Goal: Information Seeking & Learning: Learn about a topic

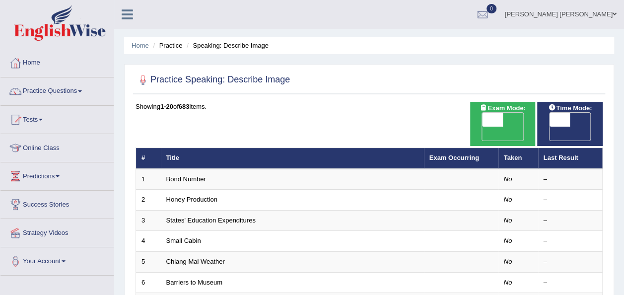
click at [29, 60] on link "Home" at bounding box center [56, 61] width 113 height 25
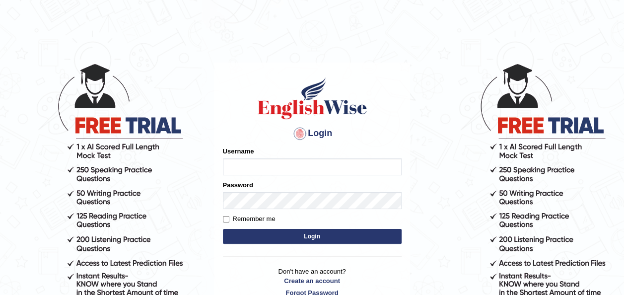
type input "emawel"
click at [300, 239] on button "Login" at bounding box center [312, 236] width 179 height 15
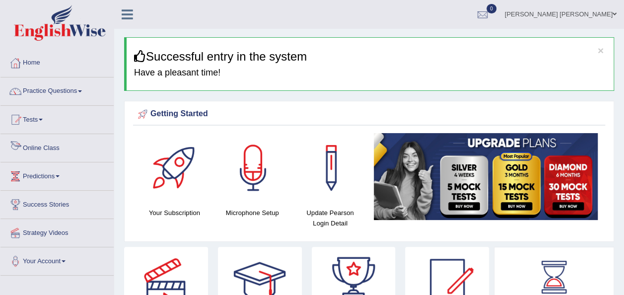
click at [54, 144] on link "Online Class" at bounding box center [56, 146] width 113 height 25
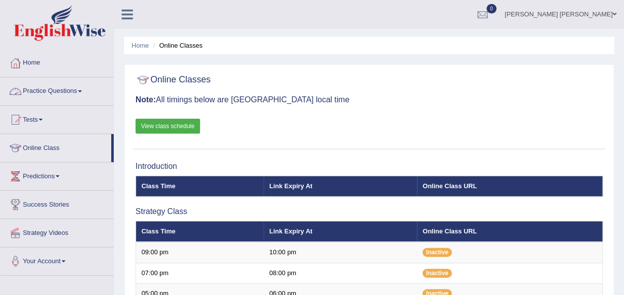
click at [91, 86] on link "Practice Questions" at bounding box center [56, 89] width 113 height 25
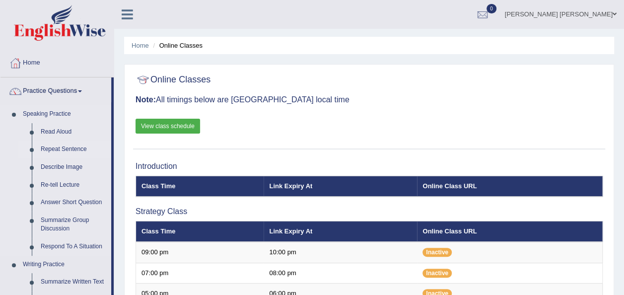
click at [84, 149] on link "Repeat Sentence" at bounding box center [73, 149] width 75 height 18
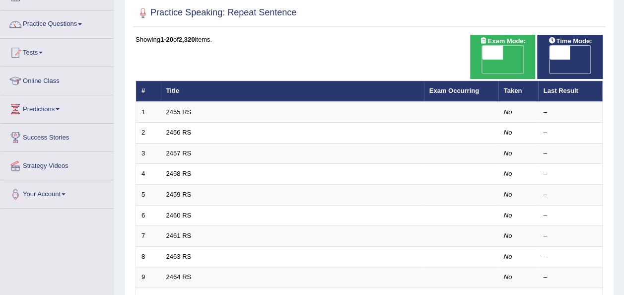
scroll to position [96, 0]
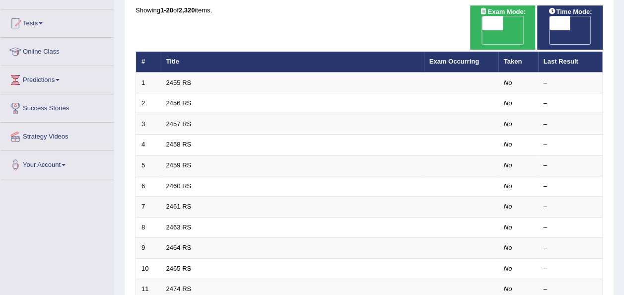
click at [549, 30] on span "OFF" at bounding box center [538, 37] width 21 height 14
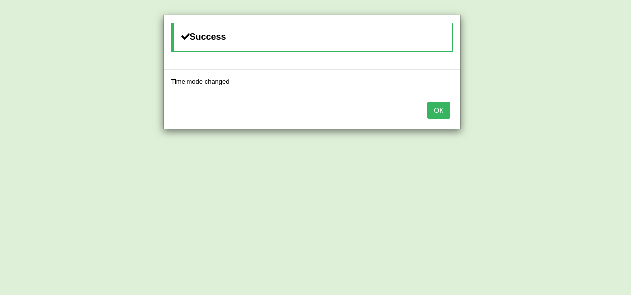
click at [445, 109] on button "OK" at bounding box center [438, 110] width 23 height 17
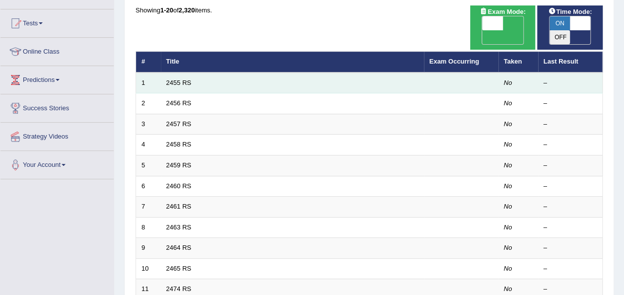
click at [301, 72] on td "2455 RS" at bounding box center [292, 82] width 263 height 21
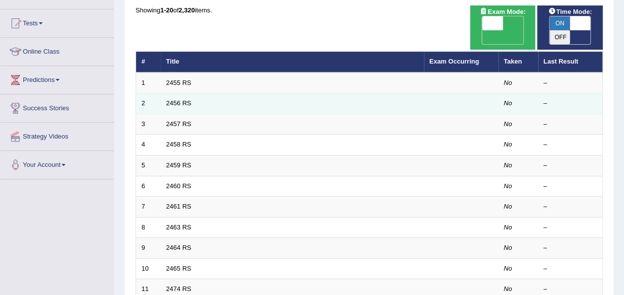
click at [296, 93] on td "2456 RS" at bounding box center [292, 103] width 263 height 21
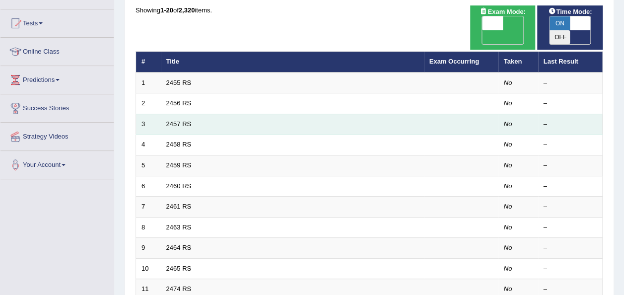
click at [303, 114] on td "2457 RS" at bounding box center [292, 124] width 263 height 21
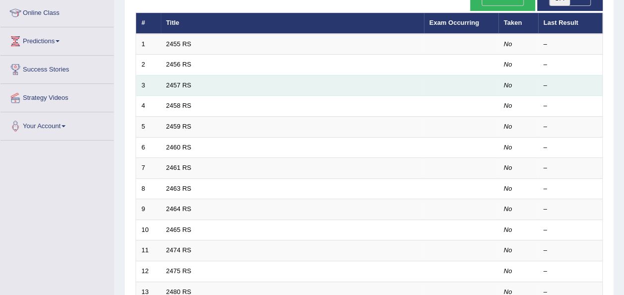
scroll to position [0, 0]
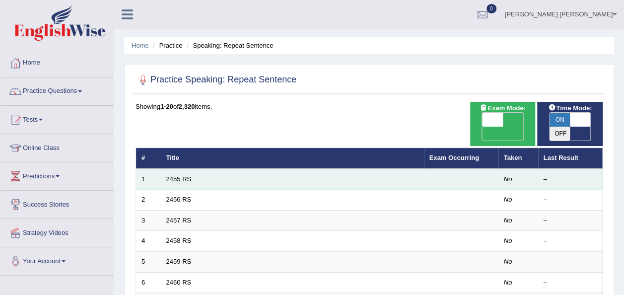
click at [248, 169] on td "2455 RS" at bounding box center [292, 179] width 263 height 21
click at [344, 172] on td "2455 RS" at bounding box center [292, 179] width 263 height 21
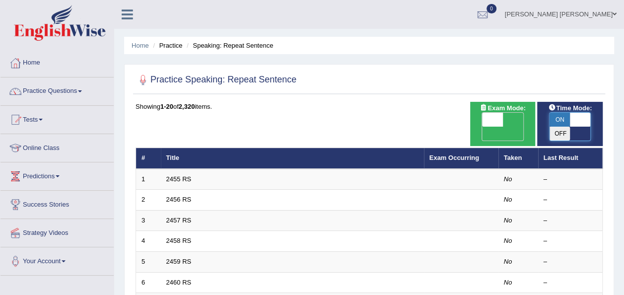
click at [570, 124] on span at bounding box center [580, 120] width 21 height 14
checkbox input "false"
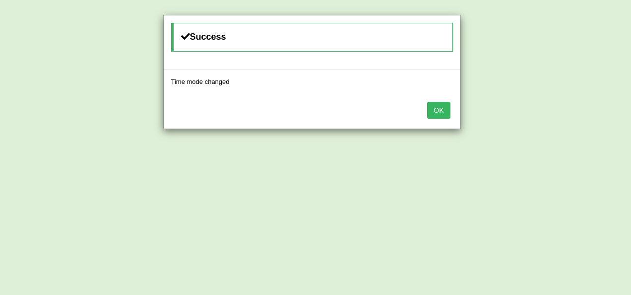
click at [433, 111] on button "OK" at bounding box center [438, 110] width 23 height 17
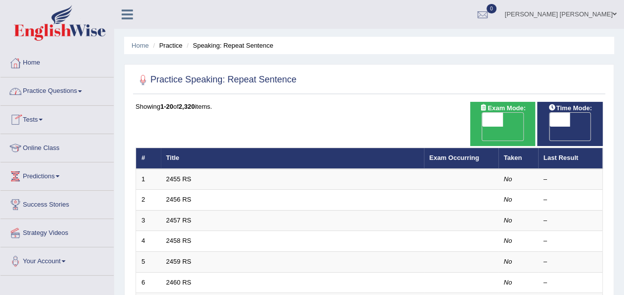
click at [71, 87] on link "Practice Questions" at bounding box center [56, 89] width 113 height 25
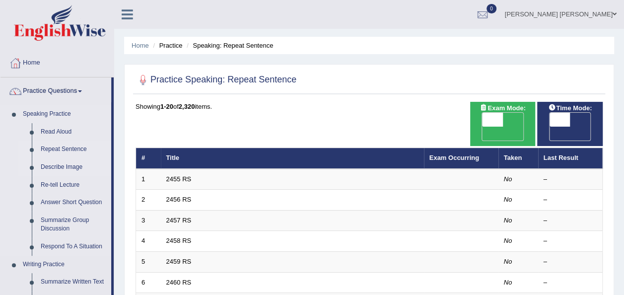
click at [76, 162] on link "Describe Image" at bounding box center [73, 167] width 75 height 18
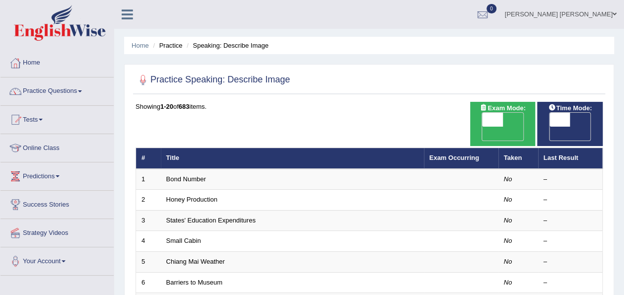
click at [549, 127] on span "OFF" at bounding box center [538, 134] width 21 height 14
checkbox input "true"
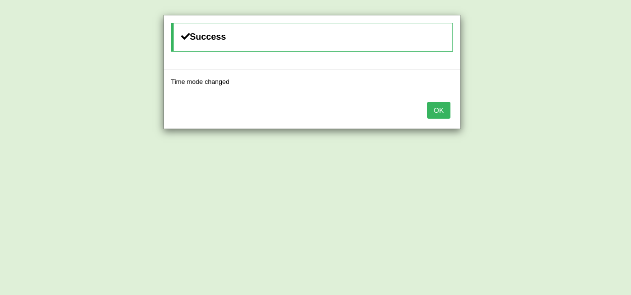
click at [446, 111] on button "OK" at bounding box center [438, 110] width 23 height 17
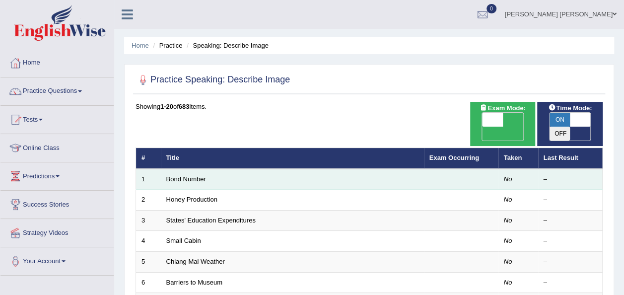
click at [351, 171] on td "Bond Number" at bounding box center [292, 179] width 263 height 21
click at [343, 169] on td "Bond Number" at bounding box center [292, 179] width 263 height 21
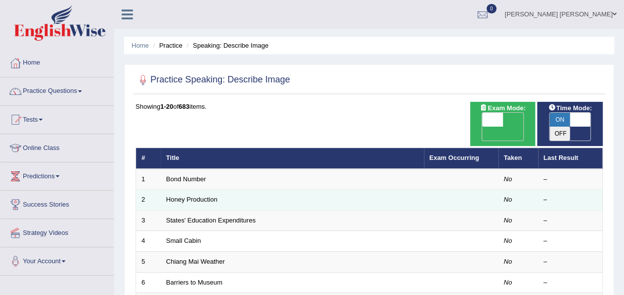
click at [306, 195] on td "Honey Production" at bounding box center [292, 200] width 263 height 21
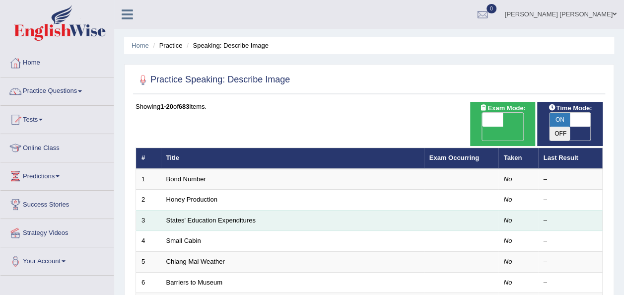
click at [300, 210] on td "States' Education Expenditures" at bounding box center [292, 220] width 263 height 21
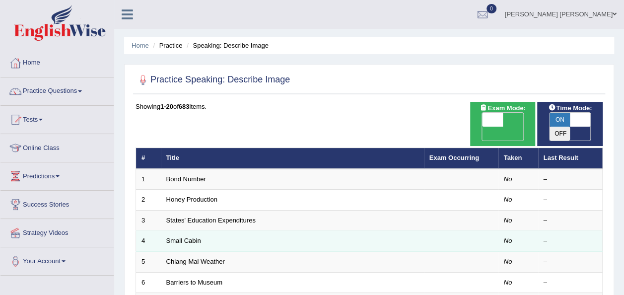
click at [285, 231] on td "Small Cabin" at bounding box center [292, 241] width 263 height 21
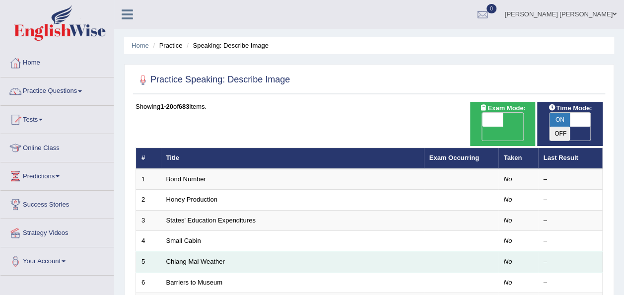
click at [266, 252] on td "Chiang Mai Weather" at bounding box center [292, 262] width 263 height 21
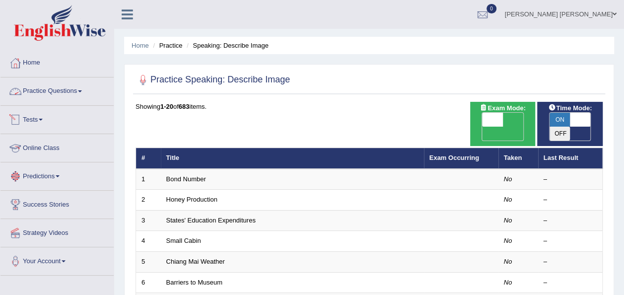
click at [78, 92] on link "Practice Questions" at bounding box center [56, 89] width 113 height 25
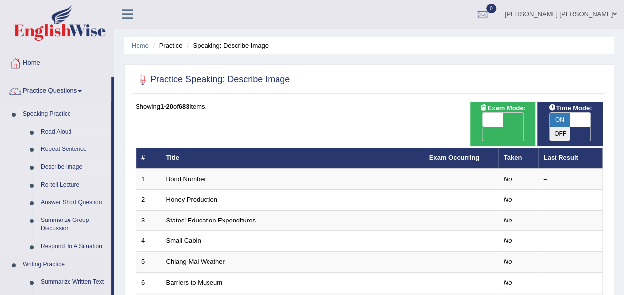
click at [57, 127] on link "Read Aloud" at bounding box center [73, 132] width 75 height 18
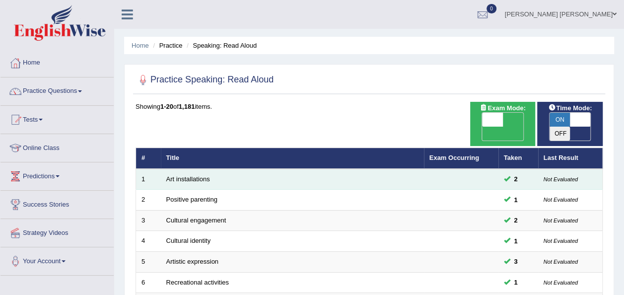
click at [232, 169] on td "Art installations" at bounding box center [292, 179] width 263 height 21
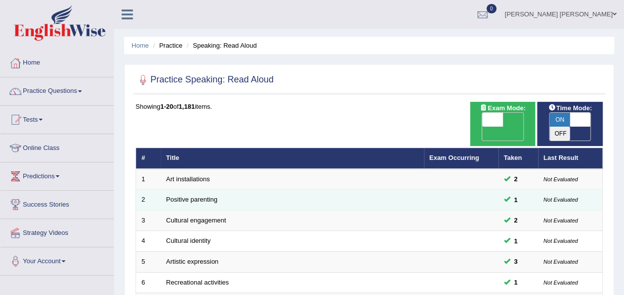
click at [288, 190] on td "Positive parenting" at bounding box center [292, 200] width 263 height 21
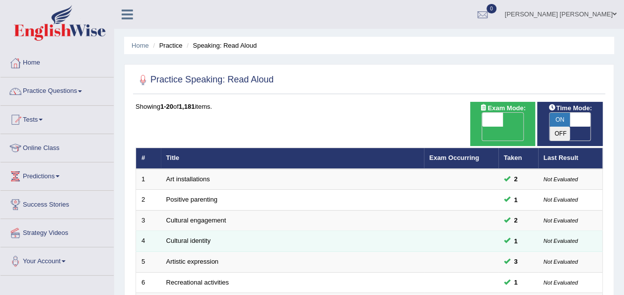
click at [432, 231] on td at bounding box center [461, 241] width 74 height 21
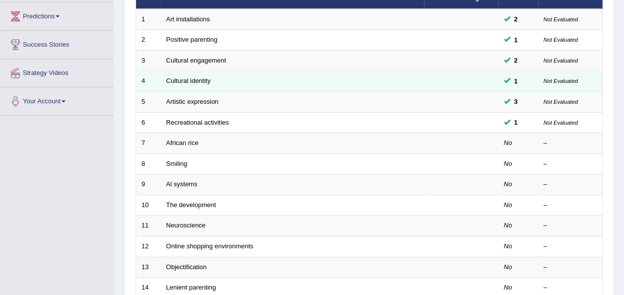
scroll to position [170, 0]
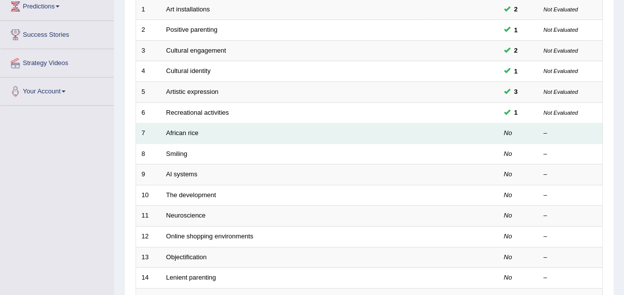
click at [471, 124] on td at bounding box center [461, 133] width 74 height 21
click at [416, 123] on td "African rice" at bounding box center [292, 133] width 263 height 21
click at [555, 129] on div "–" at bounding box center [570, 133] width 54 height 9
click at [332, 126] on td "African rice" at bounding box center [292, 133] width 263 height 21
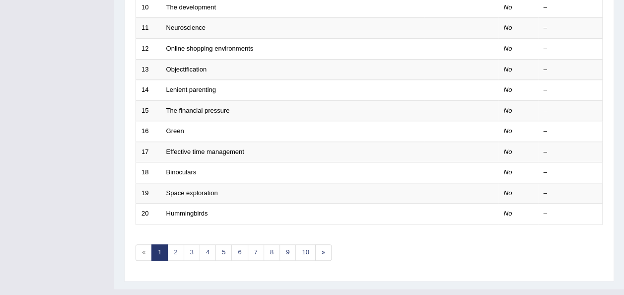
scroll to position [0, 0]
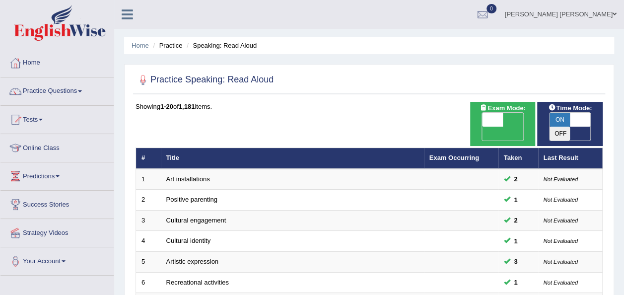
click at [574, 126] on div "ON OFF" at bounding box center [570, 126] width 42 height 29
click at [48, 66] on link "Home" at bounding box center [56, 61] width 113 height 25
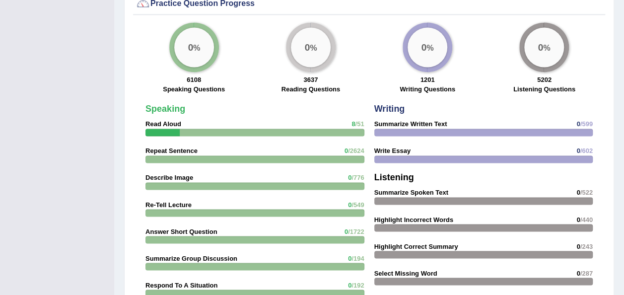
scroll to position [735, 0]
click at [177, 114] on div "Speaking Read Aloud 8 /51 Repeat Sentence 0 /2624 Describe Image 0 /776 Re-Tell…" at bounding box center [254, 277] width 229 height 357
